Goal: Browse casually: Explore the website without a specific task or goal

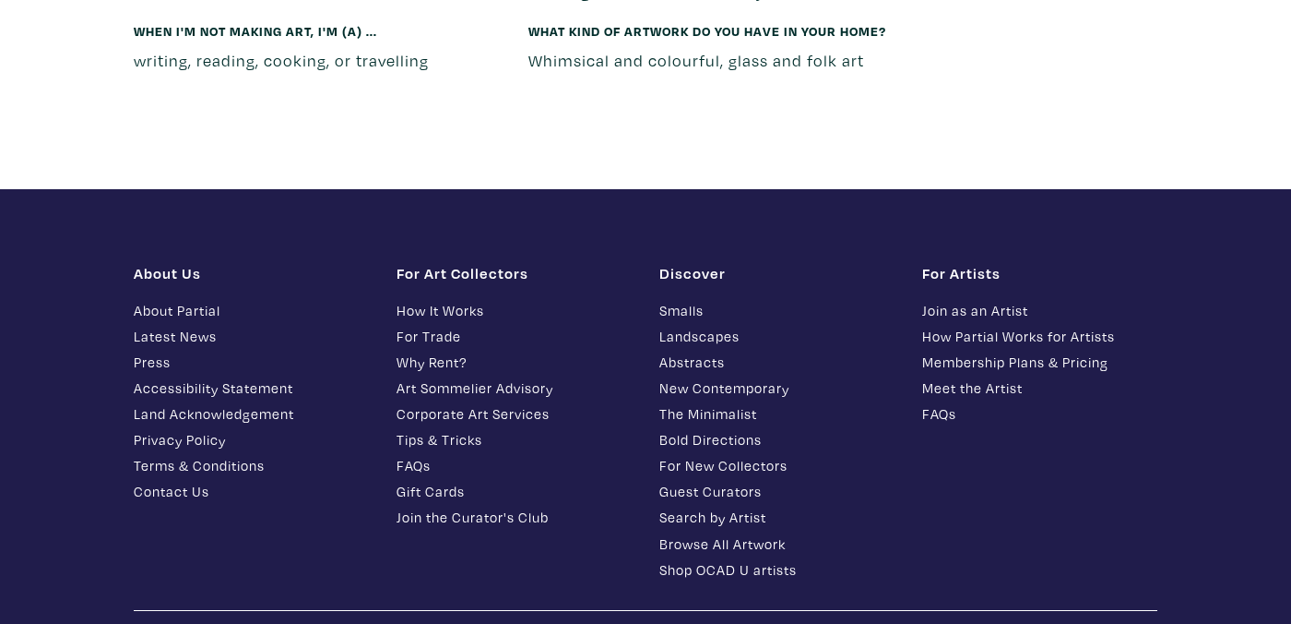
scroll to position [8873, 0]
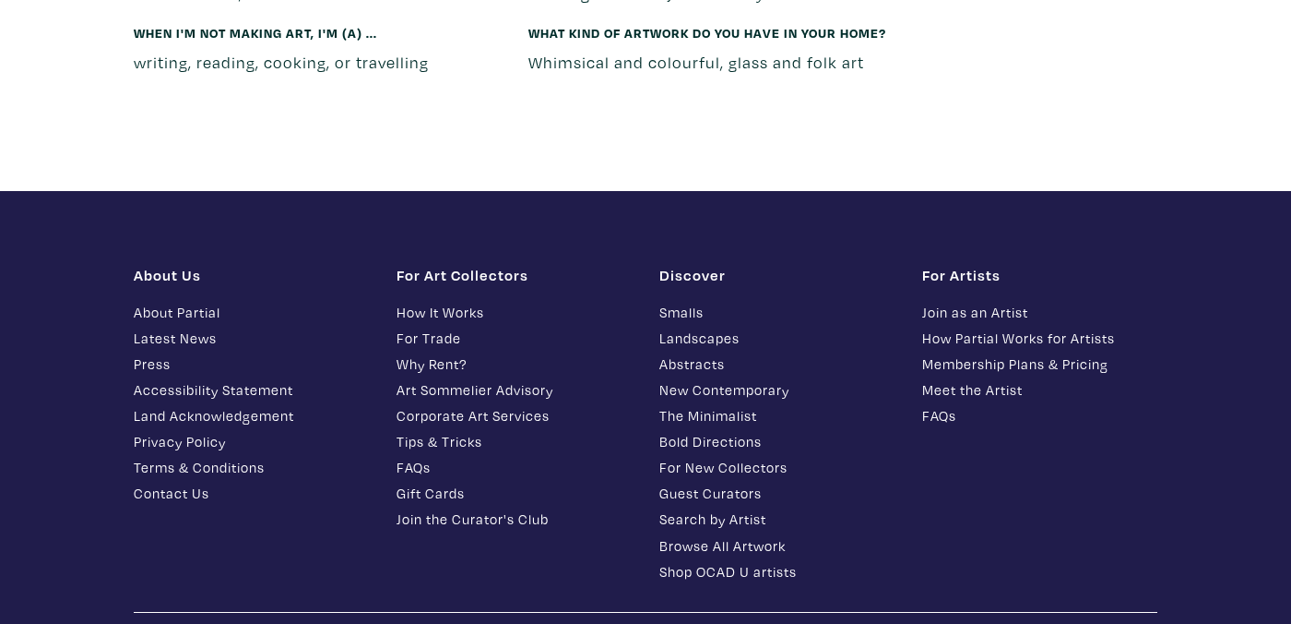
click at [1002, 327] on link "How Partial Works for Artists" at bounding box center [1039, 337] width 235 height 21
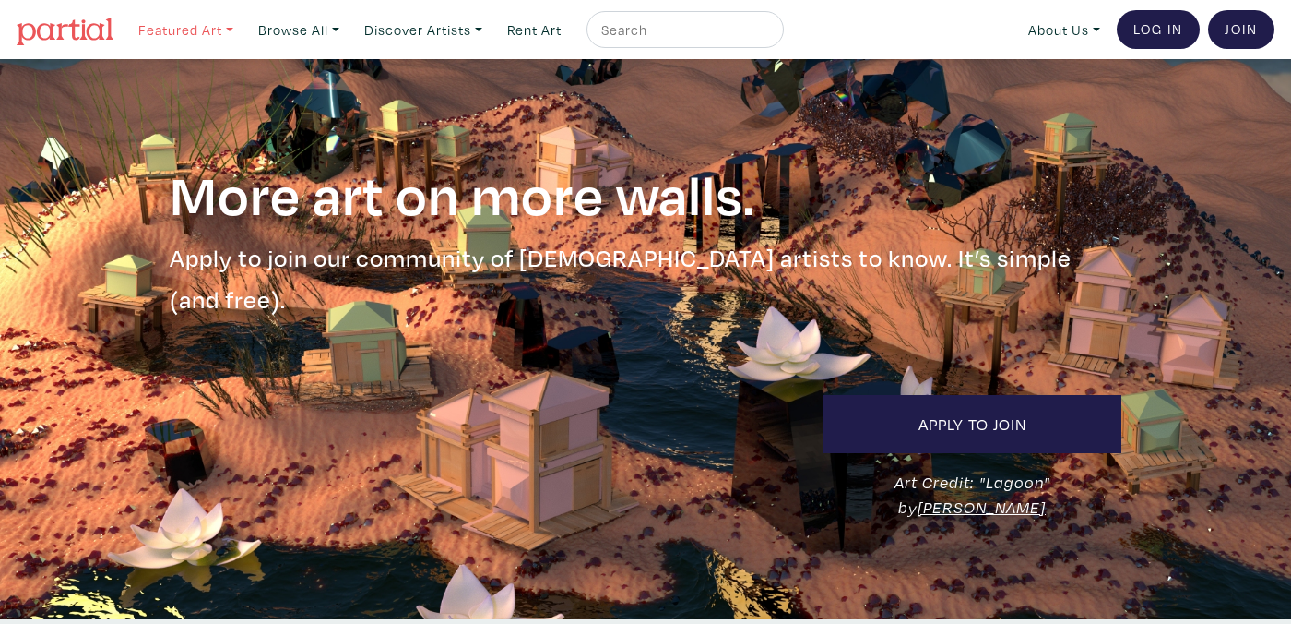
click at [202, 30] on link "Featured Art" at bounding box center [186, 30] width 112 height 38
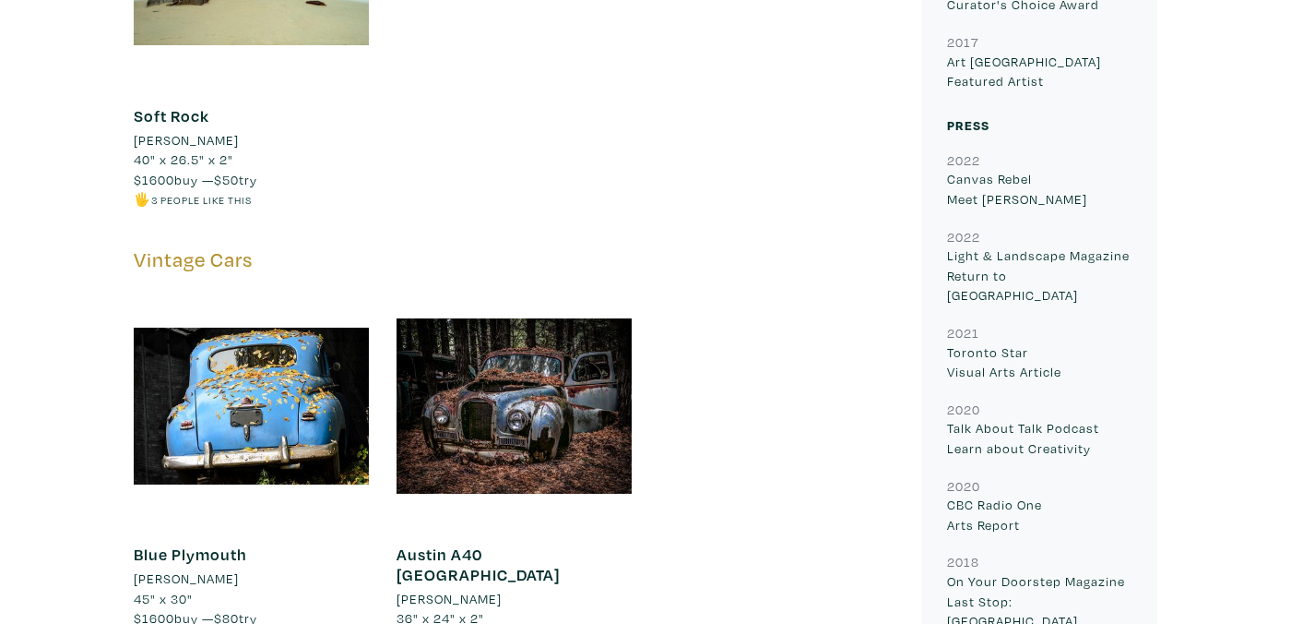
scroll to position [2900, 0]
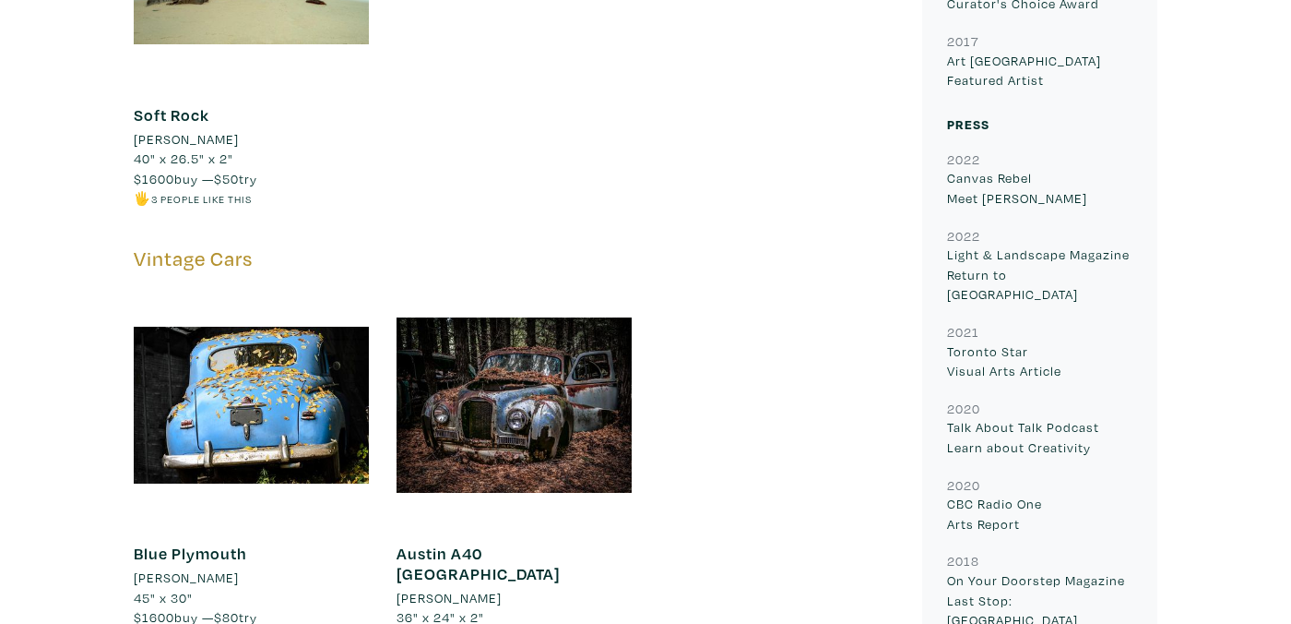
click at [476, 542] on link "Austin A40 [GEOGRAPHIC_DATA]" at bounding box center [478, 563] width 163 height 42
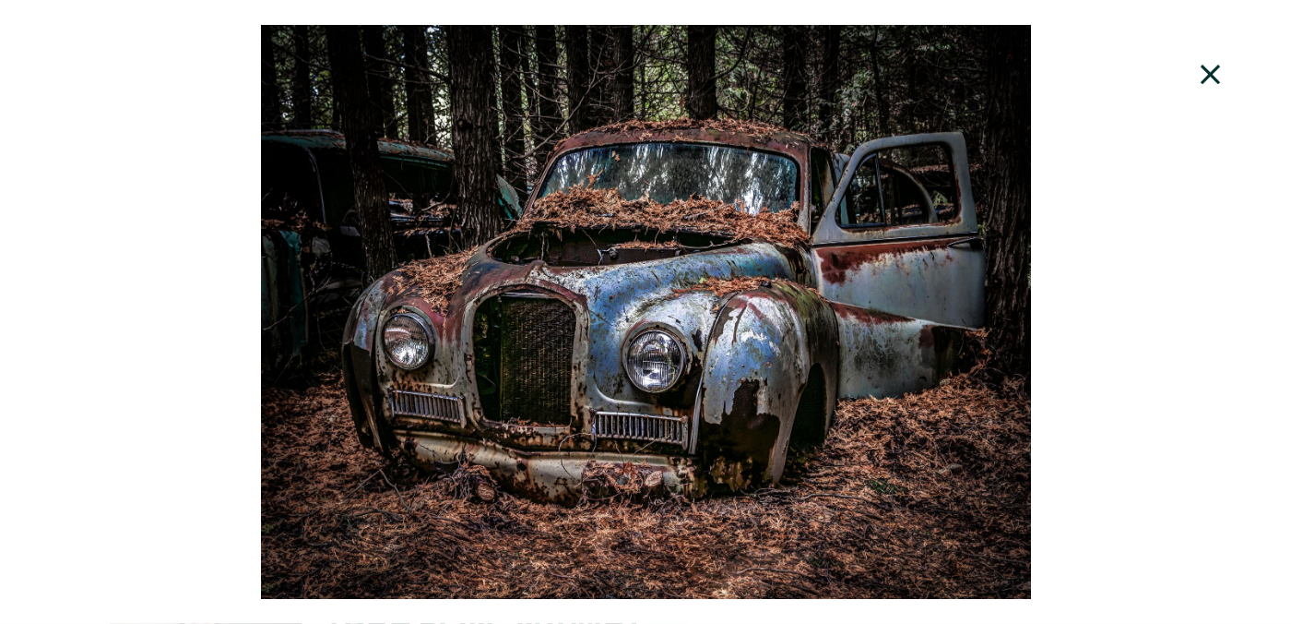
scroll to position [337, 0]
click at [1208, 70] on icon at bounding box center [1210, 74] width 19 height 19
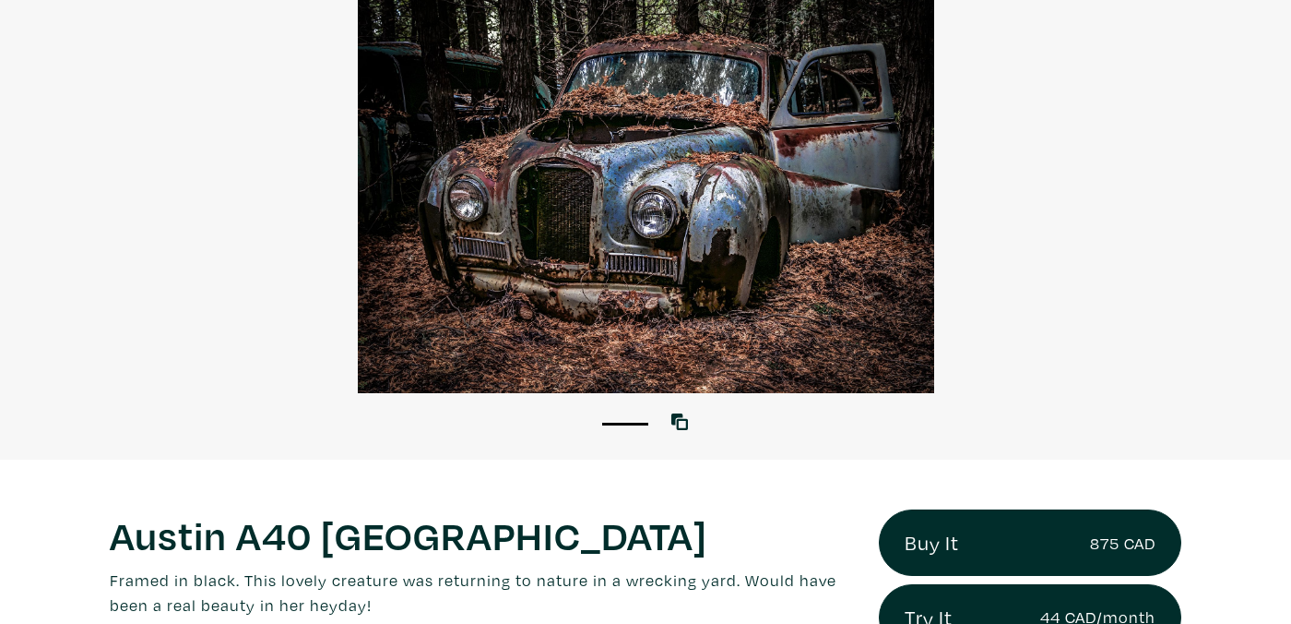
scroll to position [157, 0]
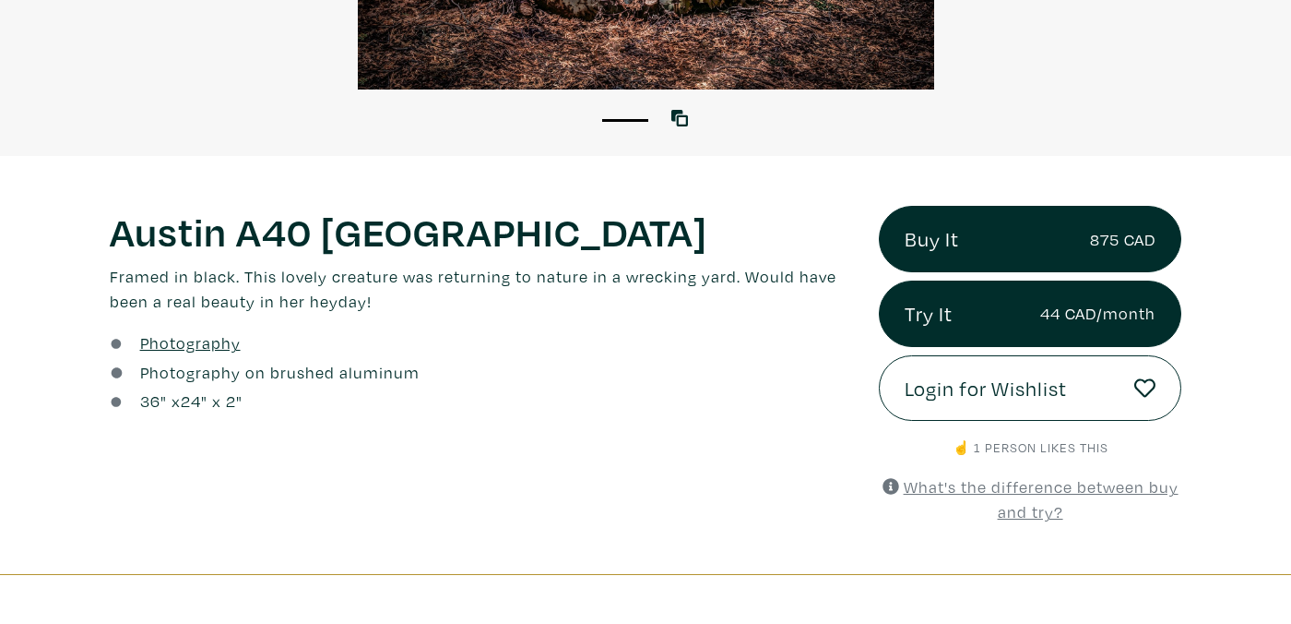
click at [642, 329] on div "Austin A40 Somerset Lorem ipsum dolor sit amet, consectetur adipiscing elit. Ut…" at bounding box center [480, 365] width 769 height 318
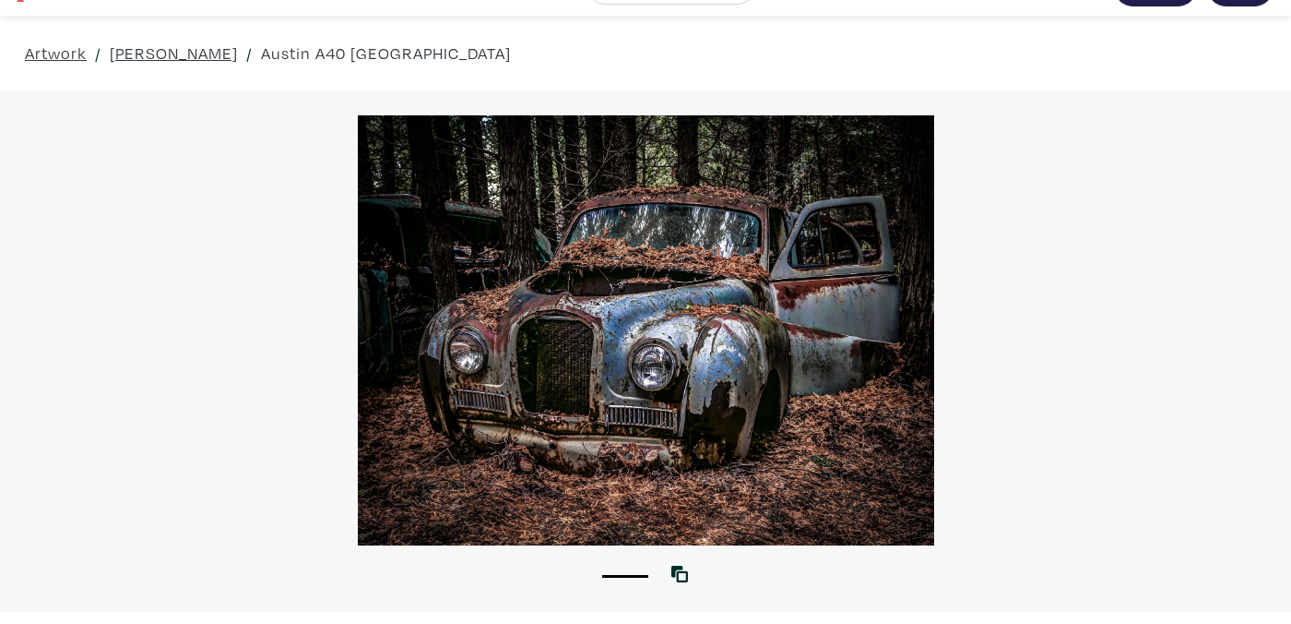
scroll to position [0, 0]
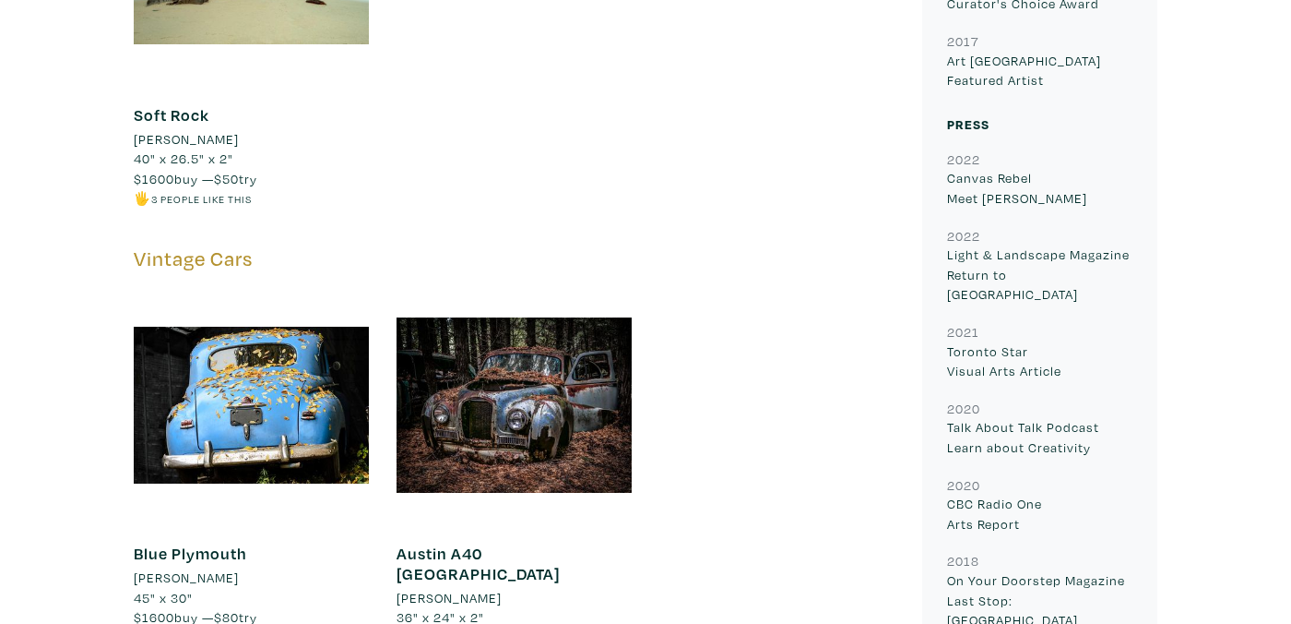
scroll to position [2900, 0]
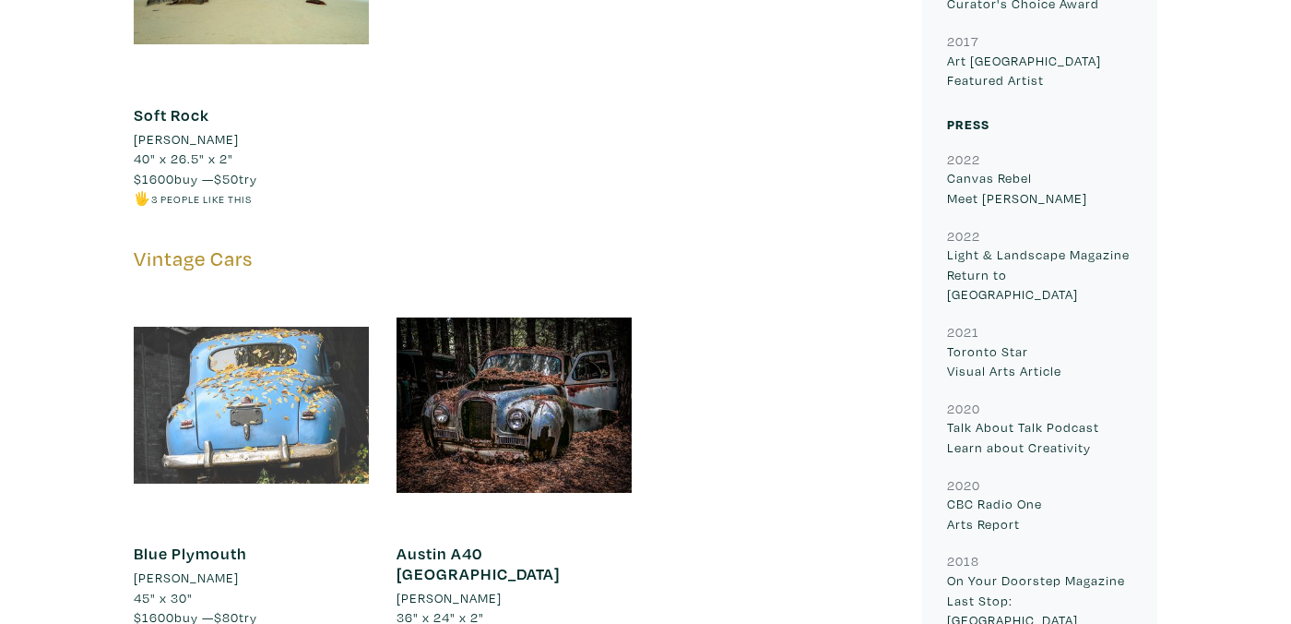
click at [242, 342] on div at bounding box center [251, 405] width 235 height 235
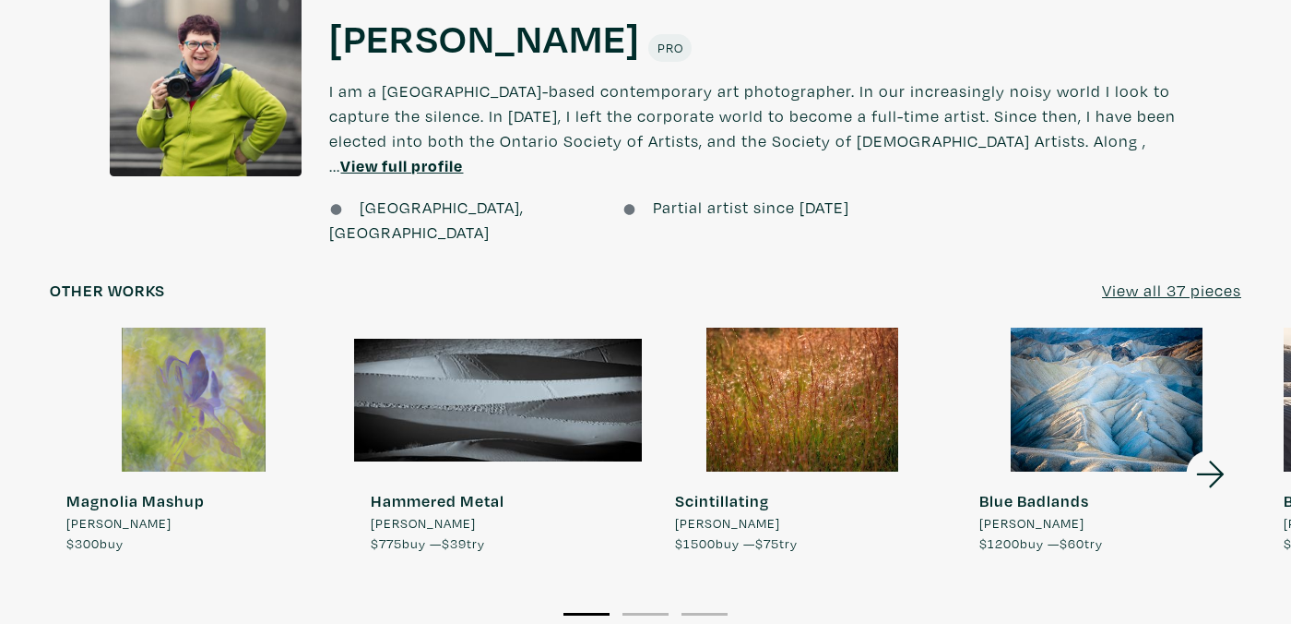
scroll to position [1452, 0]
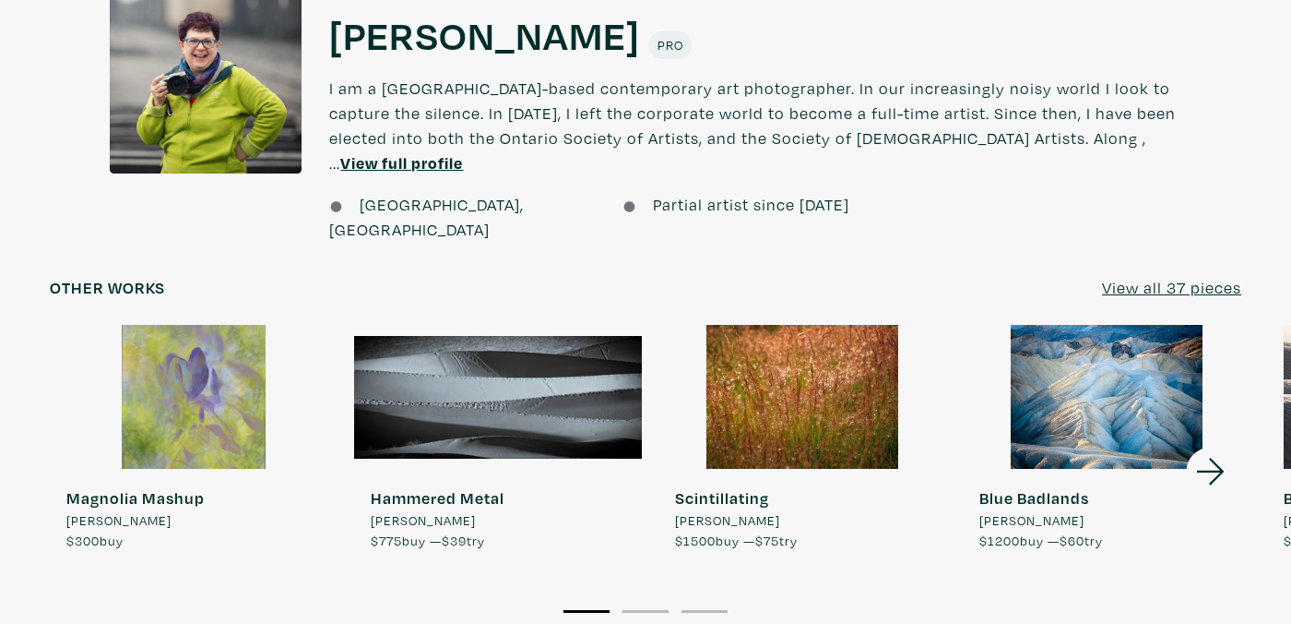
click at [528, 344] on div at bounding box center [498, 397] width 288 height 144
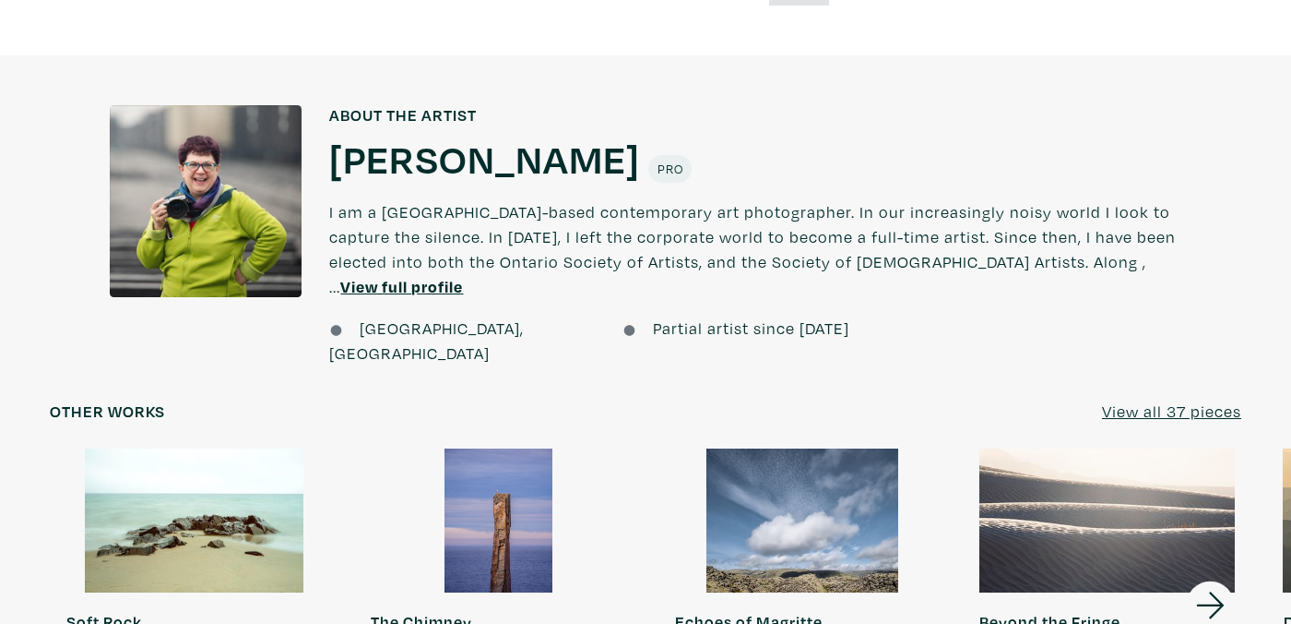
scroll to position [1612, 0]
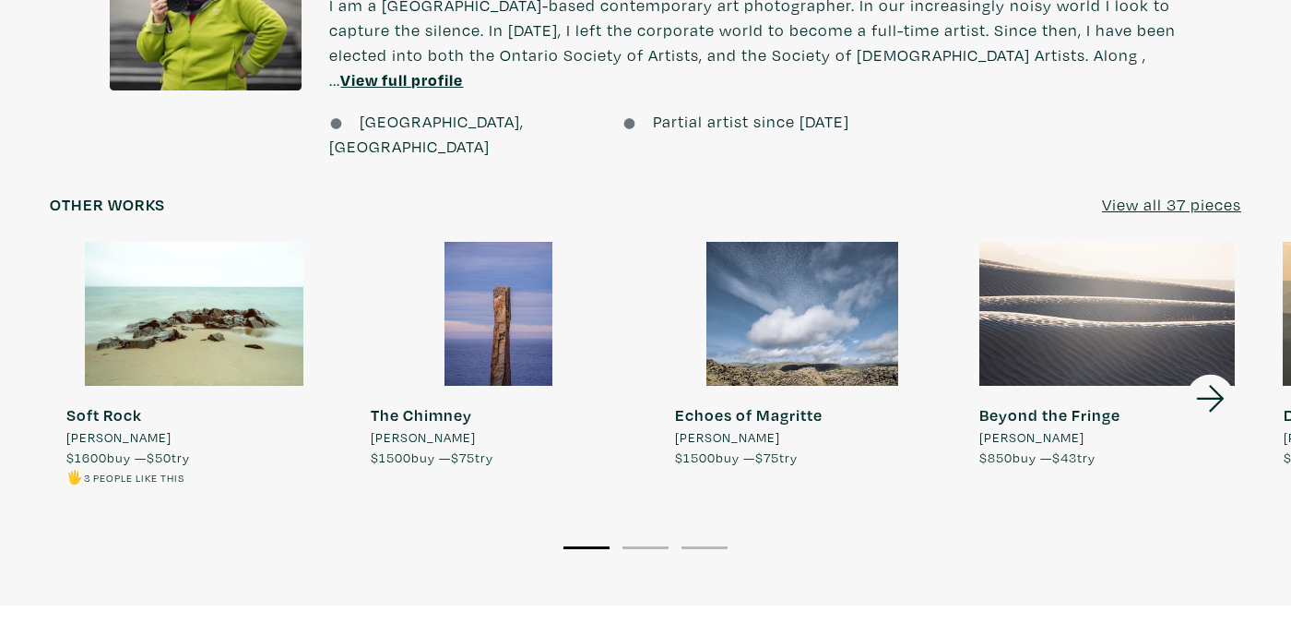
click at [507, 279] on div at bounding box center [498, 314] width 288 height 144
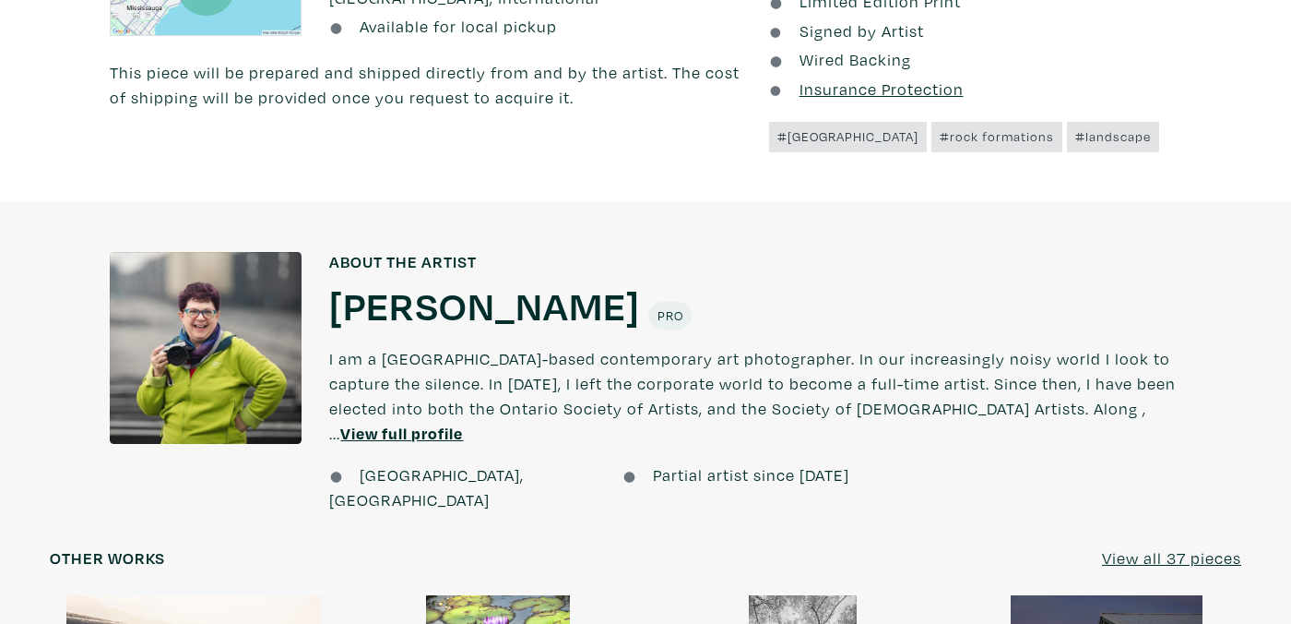
scroll to position [1229, 0]
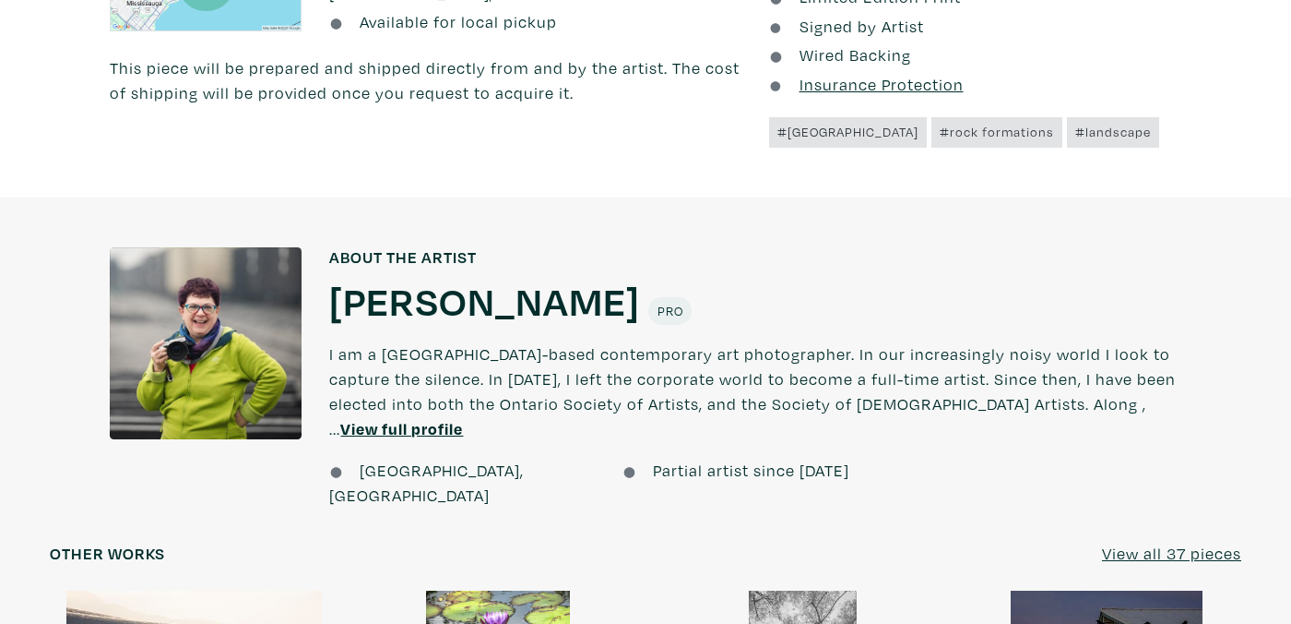
click at [463, 418] on u "View full profile" at bounding box center [401, 428] width 123 height 21
